Goal: Task Accomplishment & Management: Complete application form

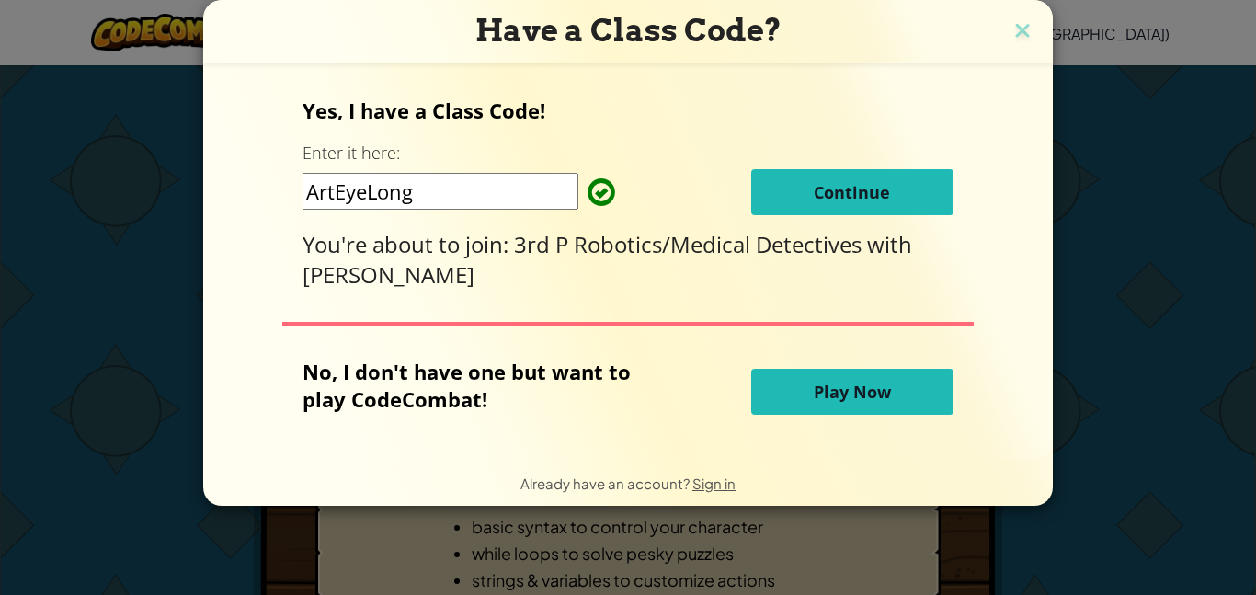
click at [810, 204] on button "Continue" at bounding box center [852, 192] width 202 height 46
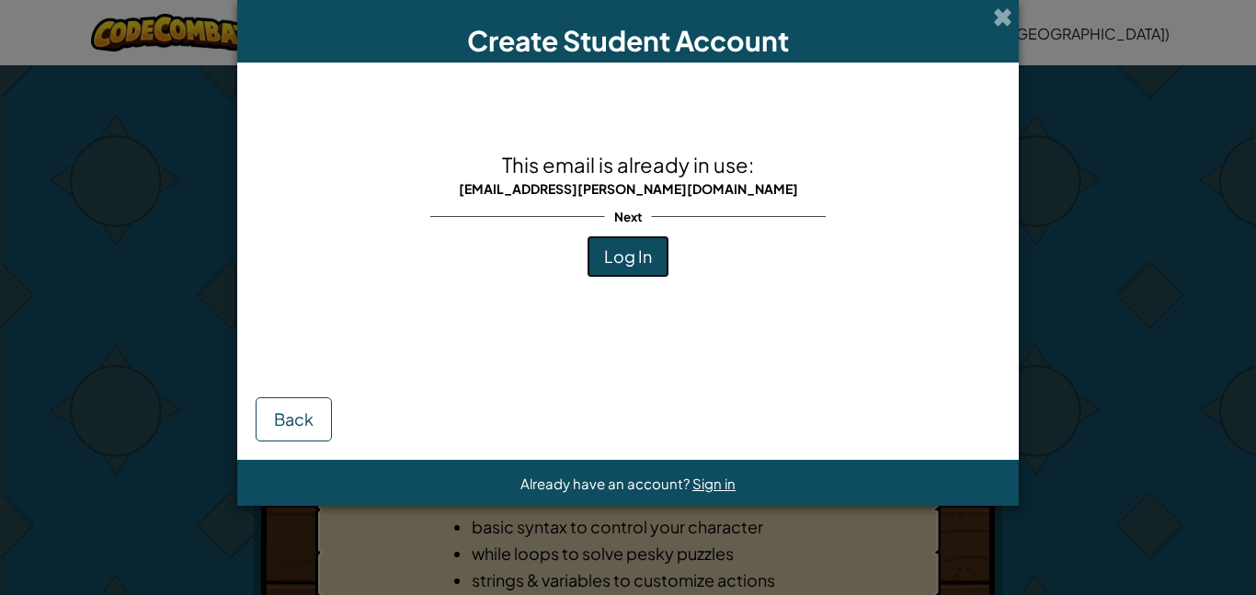
click at [608, 267] on button "Log In" at bounding box center [627, 256] width 83 height 42
